Goal: Information Seeking & Learning: Learn about a topic

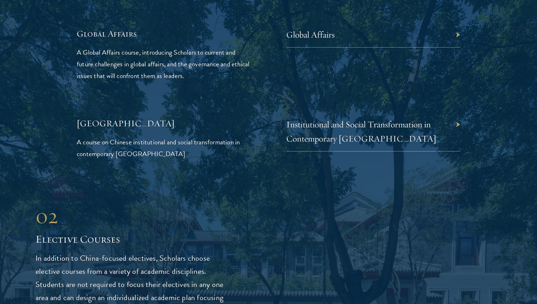
scroll to position [1693, 0]
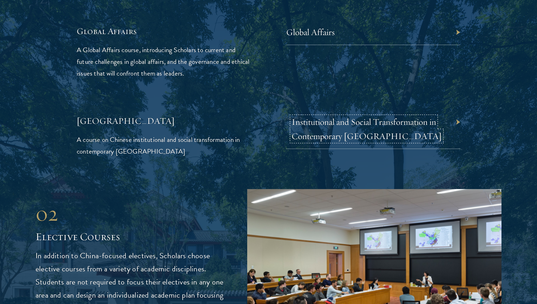
click at [350, 121] on link "Institutional and Social Transformation in Contemporary [GEOGRAPHIC_DATA]" at bounding box center [367, 129] width 150 height 25
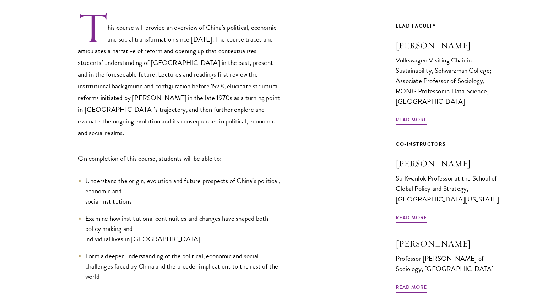
scroll to position [267, 0]
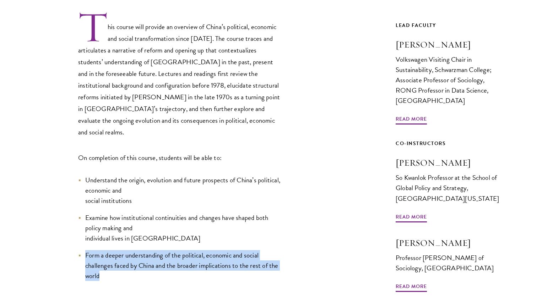
drag, startPoint x: 85, startPoint y: 220, endPoint x: 117, endPoint y: 237, distance: 36.6
click at [117, 250] on li "Form a deeper understanding of the political, economic and social challenges fa…" at bounding box center [179, 265] width 202 height 31
copy li "Form a deeper understanding of the political, economic and social challenges fa…"
